Goal: Use online tool/utility: Utilize a website feature to perform a specific function

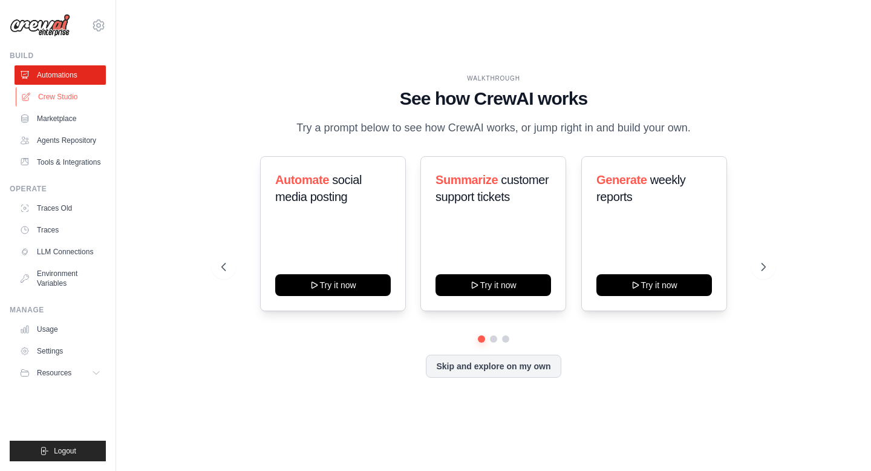
click at [63, 96] on link "Crew Studio" at bounding box center [61, 96] width 91 height 19
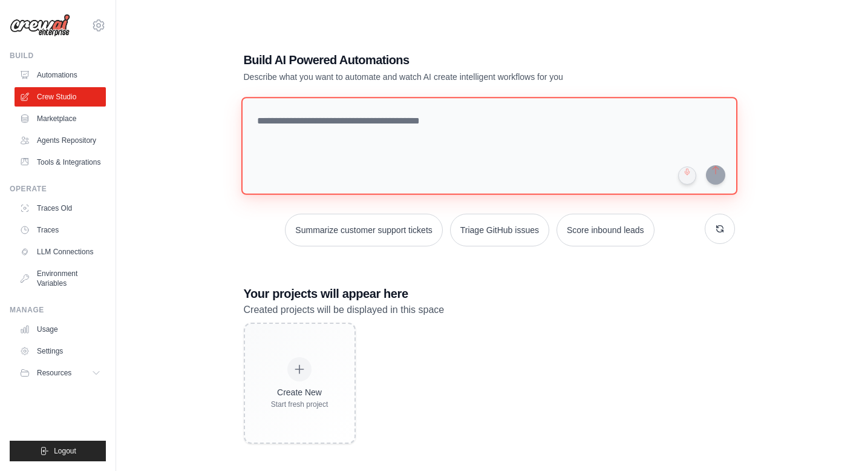
click at [336, 130] on textarea at bounding box center [489, 146] width 496 height 98
